Goal: Information Seeking & Learning: Learn about a topic

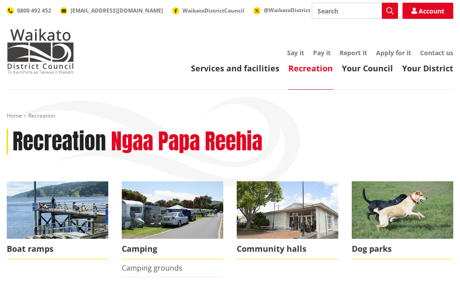
click at [338, 14] on input "Search" at bounding box center [355, 11] width 86 height 16
type input "Holiday program"
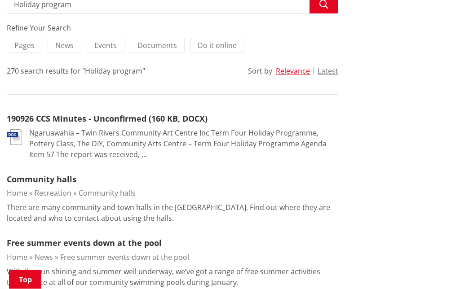
scroll to position [143, 0]
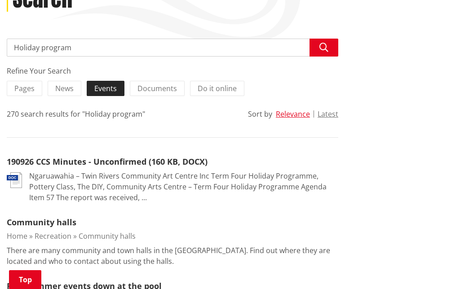
click at [115, 93] on label "Events" at bounding box center [106, 88] width 38 height 15
click at [0, 0] on input "Events" at bounding box center [0, 0] width 0 height 0
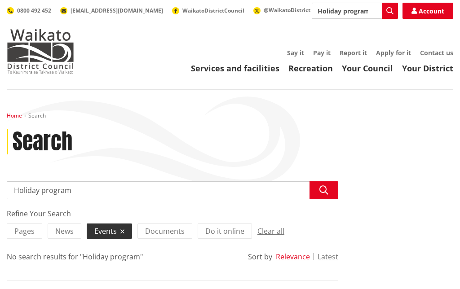
click at [13, 118] on link "Home" at bounding box center [14, 116] width 15 height 8
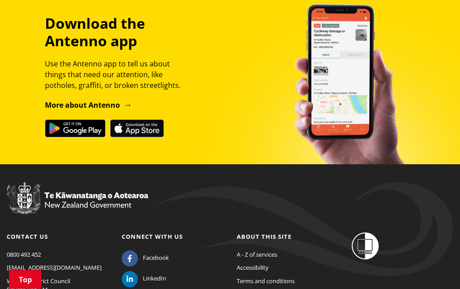
scroll to position [1075, 0]
